Goal: Task Accomplishment & Management: Use online tool/utility

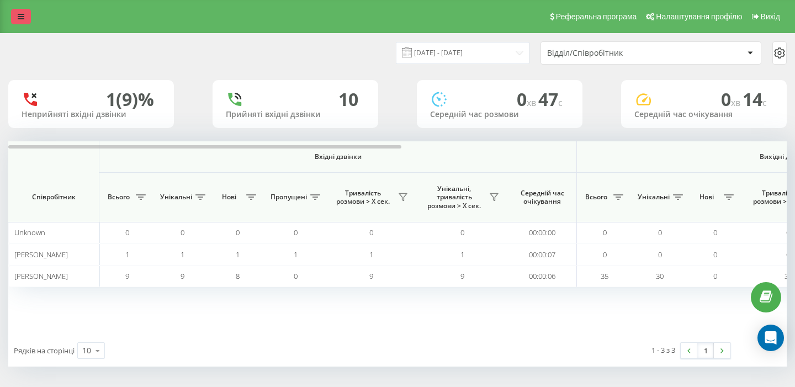
click at [18, 19] on icon at bounding box center [21, 17] width 7 height 8
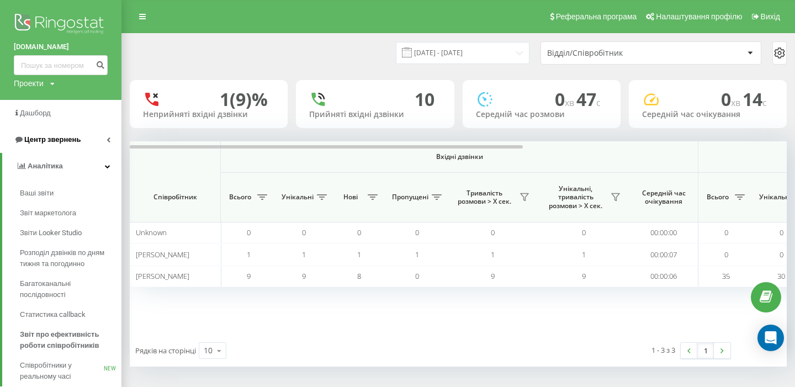
click at [55, 136] on span "Центр звернень" at bounding box center [52, 139] width 56 height 8
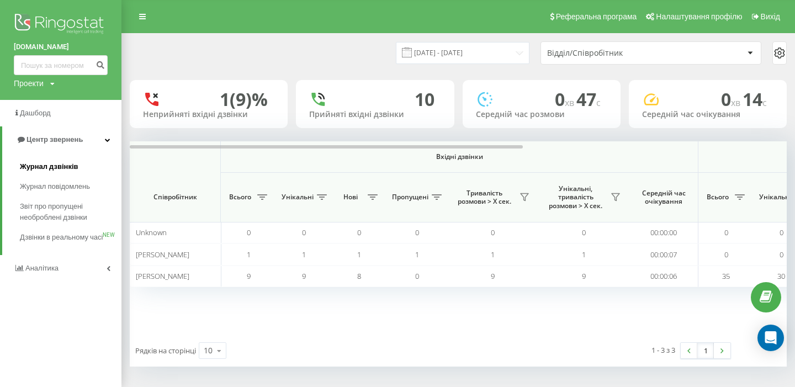
click at [56, 170] on span "Журнал дзвінків" at bounding box center [49, 166] width 59 height 11
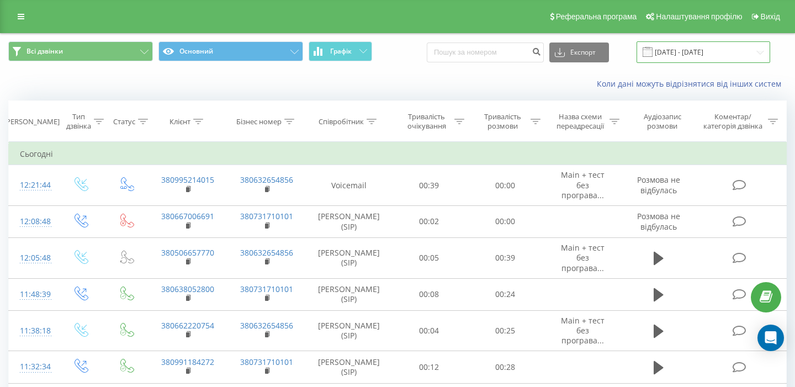
click at [687, 49] on input "22.08.2025 - 22.09.2025" at bounding box center [704, 52] width 134 height 22
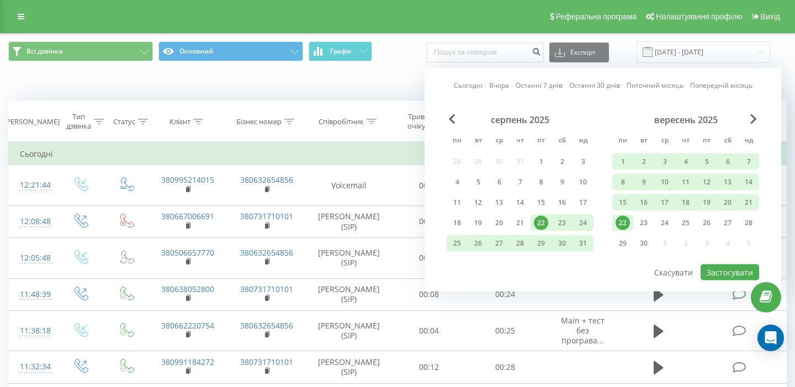
click at [467, 84] on link "Сьогодні" at bounding box center [468, 85] width 29 height 10
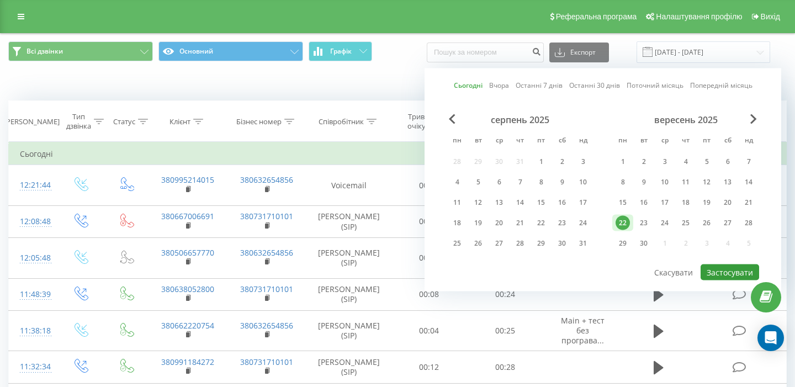
click at [740, 272] on button "Застосувати" at bounding box center [730, 272] width 59 height 16
type input "22.09.2025 - 22.09.2025"
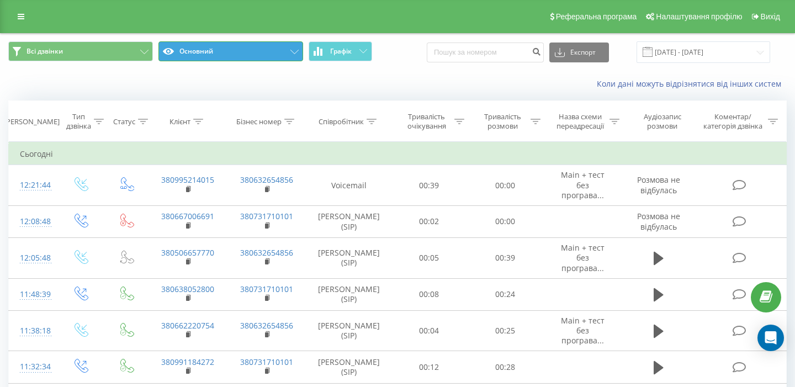
click at [229, 51] on button "Основний" at bounding box center [230, 51] width 145 height 20
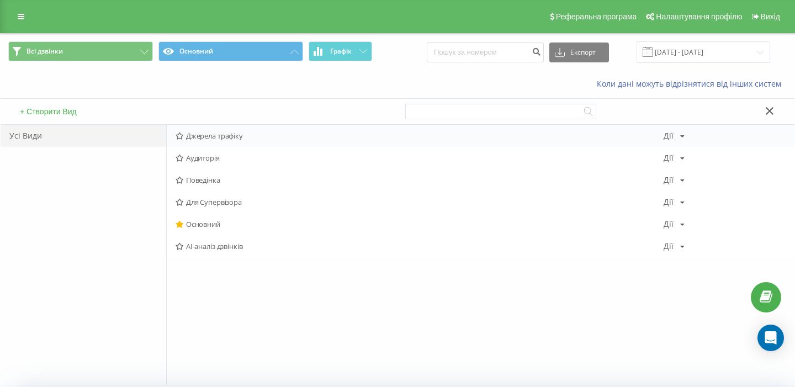
click at [228, 130] on div "Джерела трафіку Дії Редагувати Копіювати Видалити За замовчуванням Поділитися" at bounding box center [481, 136] width 628 height 22
click at [241, 132] on span "Джерела трафіку" at bounding box center [420, 136] width 488 height 8
